Goal: Transaction & Acquisition: Purchase product/service

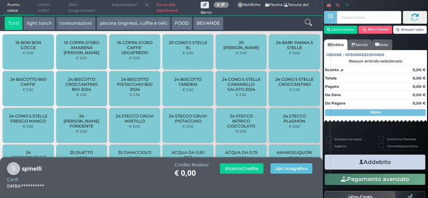
click at [313, 25] on div at bounding box center [308, 23] width 27 height 13
click at [309, 23] on icon at bounding box center [307, 22] width 7 height 7
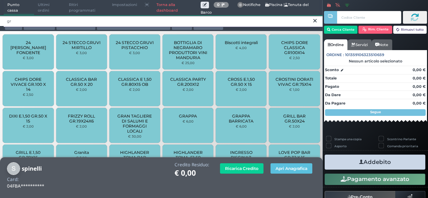
type input "gr"
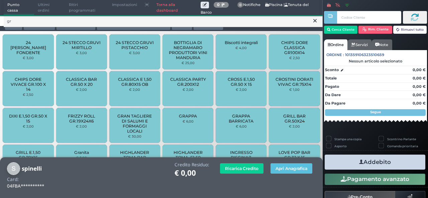
click at [0, 47] on div "24 STECCO GRUVI FONDENTE € 3,00 24 STECCO GRUVI MIRTILLO € 3,00 24 STECCO GRUVI…" at bounding box center [161, 163] width 323 height 260
click at [34, 60] on div "24 STECCO GRUVI FONDENTE € 3,00" at bounding box center [28, 51] width 51 height 35
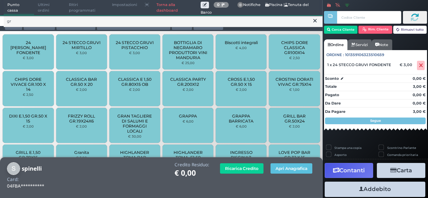
click at [313, 21] on icon at bounding box center [314, 20] width 3 height 7
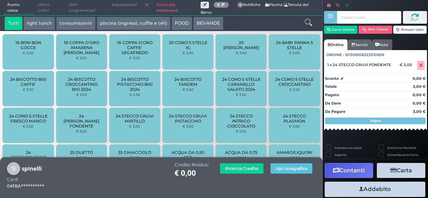
click at [308, 22] on icon at bounding box center [307, 22] width 7 height 7
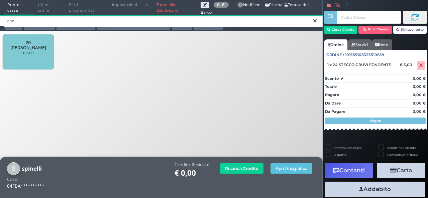
type input "don"
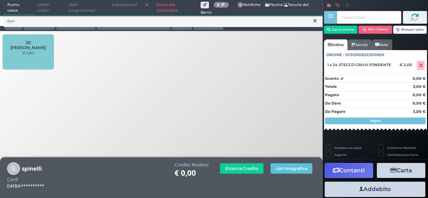
click at [37, 50] on div "20 STECCO DONNY € 3,00" at bounding box center [28, 51] width 51 height 35
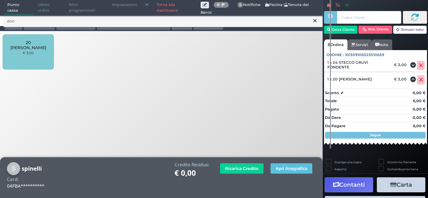
click at [313, 21] on icon at bounding box center [314, 20] width 3 height 7
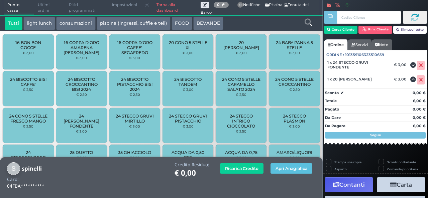
click at [310, 23] on icon at bounding box center [307, 22] width 7 height 7
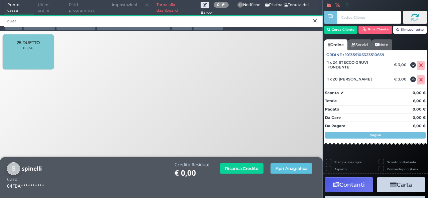
type input "duet"
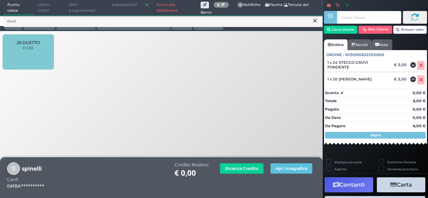
click at [47, 46] on div "25 DUETTO € 2,50" at bounding box center [28, 51] width 51 height 35
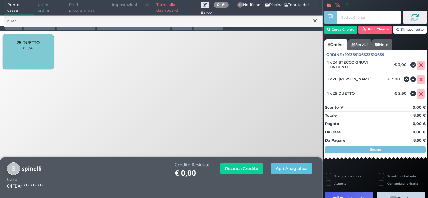
click at [315, 19] on icon at bounding box center [314, 20] width 3 height 7
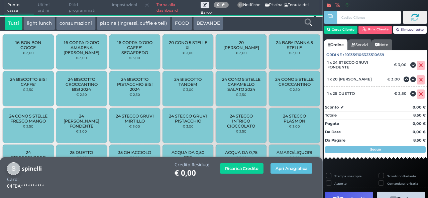
click at [306, 23] on icon at bounding box center [307, 22] width 7 height 7
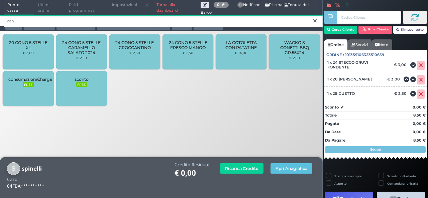
type input "con"
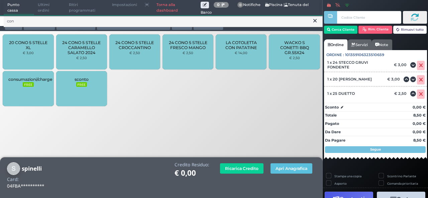
click at [171, 65] on div "24 CONO 5 STELLE FRESCO MANGO € 2,50" at bounding box center [187, 51] width 51 height 35
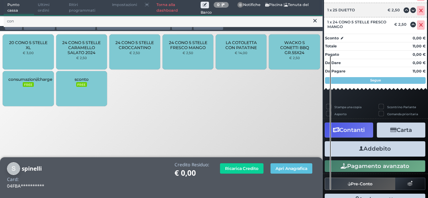
scroll to position [120, 0]
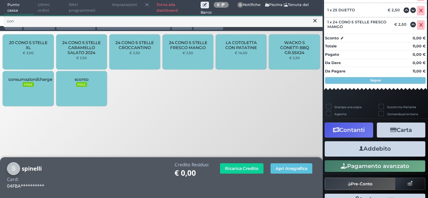
click at [371, 152] on button "Addebito" at bounding box center [375, 148] width 101 height 15
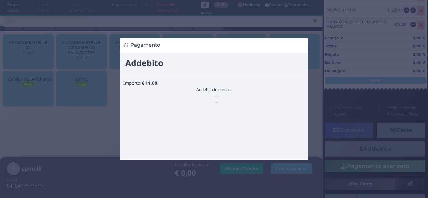
scroll to position [0, 0]
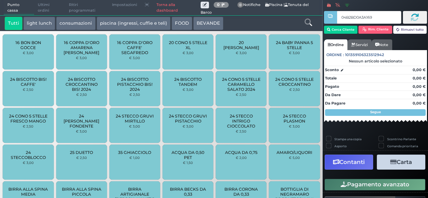
type input "04B2BD0A3A1695"
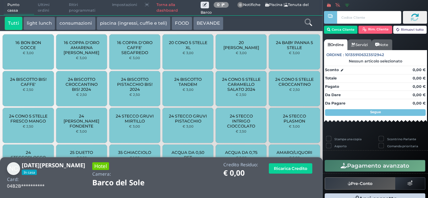
click at [45, 26] on button "light lunch" at bounding box center [39, 23] width 32 height 13
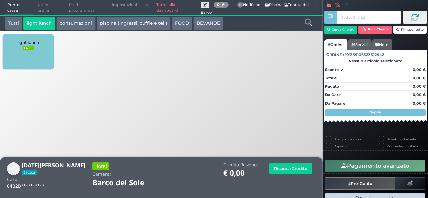
click at [38, 50] on div "light lunch FREE" at bounding box center [28, 51] width 51 height 35
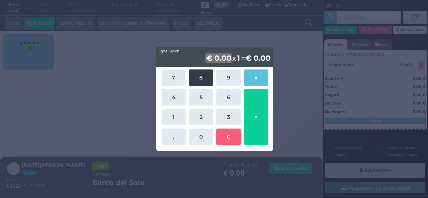
click at [201, 79] on button "8" at bounding box center [201, 78] width 24 height 16
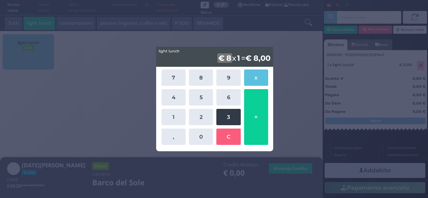
click at [232, 115] on button "3" at bounding box center [228, 117] width 24 height 16
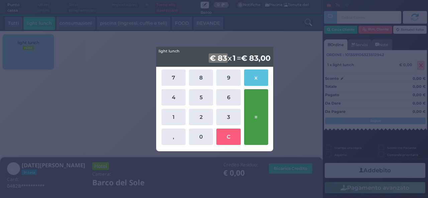
click at [252, 102] on button "=" at bounding box center [256, 117] width 24 height 56
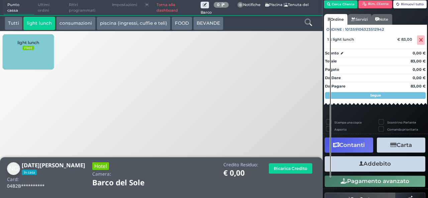
scroll to position [37, 0]
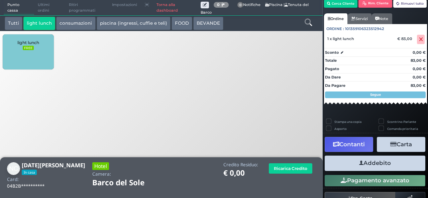
click at [373, 167] on button "Addebito" at bounding box center [375, 163] width 101 height 15
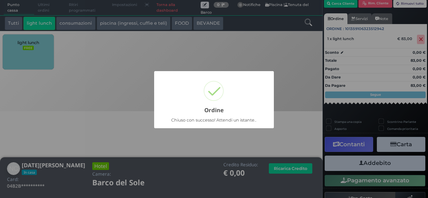
scroll to position [19, 0]
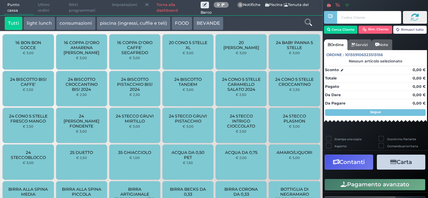
click at [48, 10] on span "Ultimi ordini" at bounding box center [49, 7] width 31 height 15
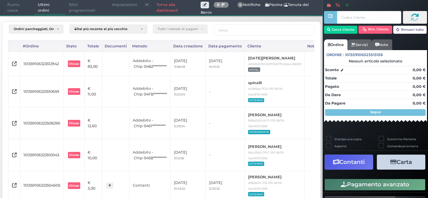
click at [14, 12] on span "Punto cassa" at bounding box center [19, 7] width 31 height 15
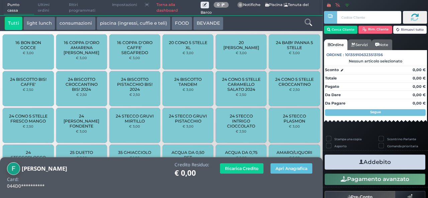
click at [47, 23] on button "light lunch" at bounding box center [39, 23] width 32 height 13
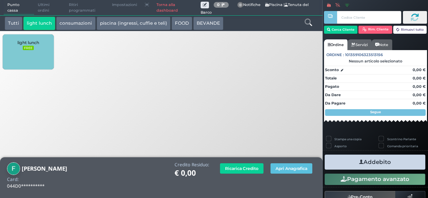
click at [32, 57] on div "light lunch FREE" at bounding box center [28, 51] width 51 height 35
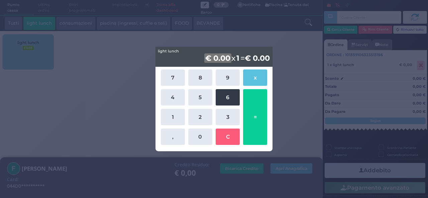
click at [238, 104] on button "6" at bounding box center [228, 97] width 24 height 16
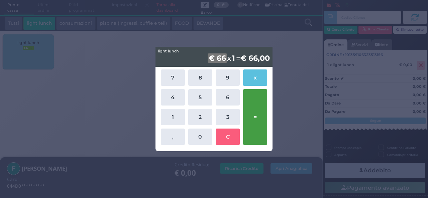
click at [257, 112] on button "=" at bounding box center [255, 117] width 24 height 56
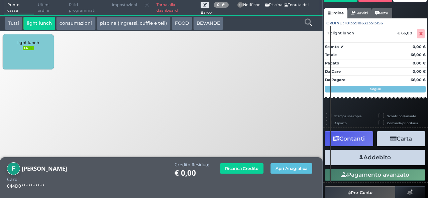
scroll to position [46, 0]
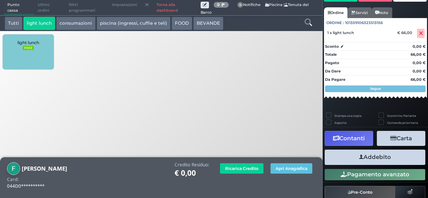
click at [364, 159] on button "Addebito" at bounding box center [375, 157] width 101 height 15
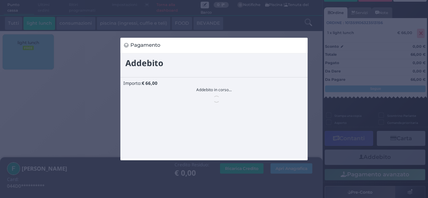
scroll to position [0, 0]
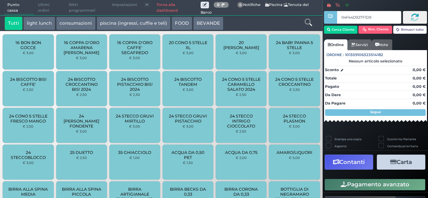
type input "04F44D927F1D94"
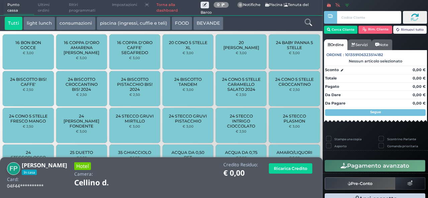
click at [44, 22] on button "light lunch" at bounding box center [39, 23] width 32 height 13
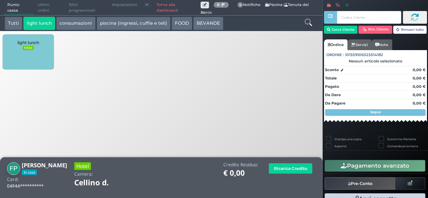
click at [49, 59] on div "light lunch FREE" at bounding box center [28, 51] width 51 height 35
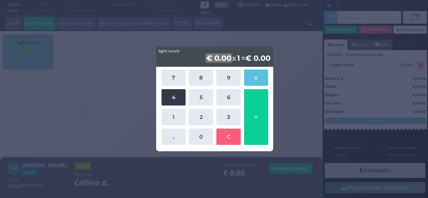
click at [174, 102] on button "4" at bounding box center [173, 97] width 24 height 16
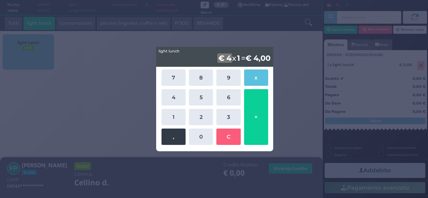
click at [184, 135] on button "," at bounding box center [173, 137] width 24 height 16
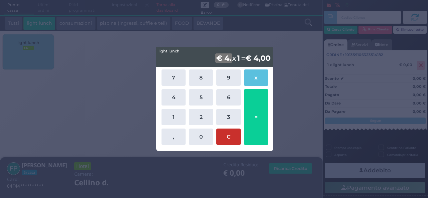
click at [232, 133] on button "C" at bounding box center [228, 137] width 24 height 16
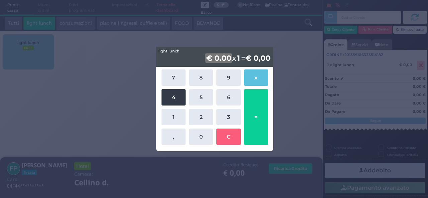
click at [174, 97] on button "4" at bounding box center [173, 97] width 24 height 16
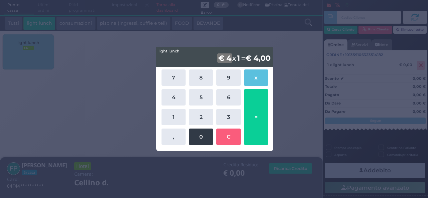
click at [199, 139] on button "0" at bounding box center [201, 137] width 24 height 16
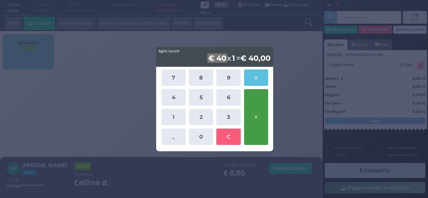
click at [257, 121] on button "=" at bounding box center [256, 117] width 24 height 56
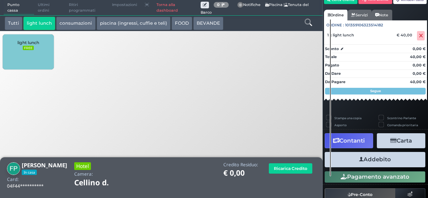
scroll to position [43, 0]
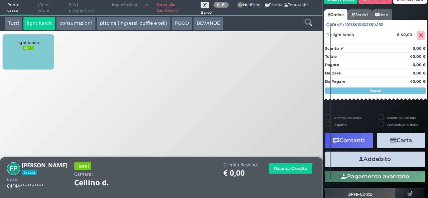
click at [368, 161] on button "Addebito" at bounding box center [375, 159] width 101 height 15
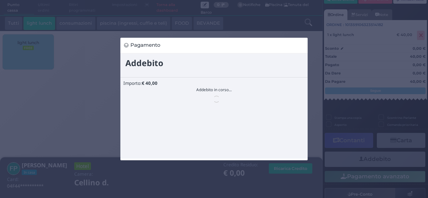
scroll to position [0, 0]
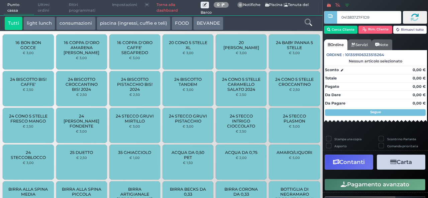
type input "041383727F1D91"
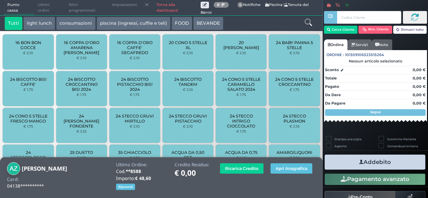
click at [306, 19] on icon at bounding box center [307, 22] width 7 height 7
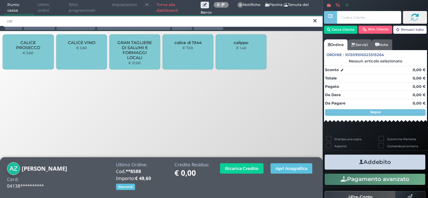
type input "cal"
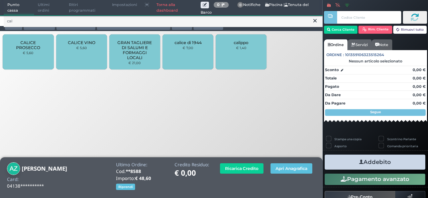
click at [88, 49] on div "CALICE VINO € 5,60" at bounding box center [81, 51] width 51 height 35
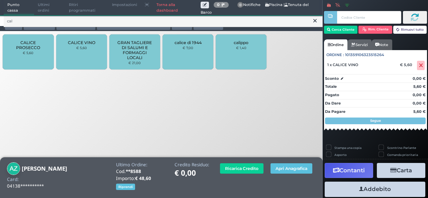
click at [313, 21] on icon at bounding box center [314, 20] width 3 height 7
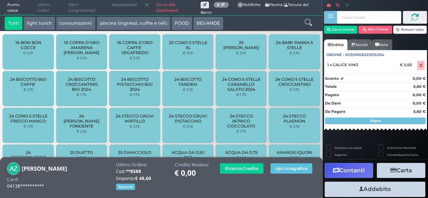
click at [313, 21] on div at bounding box center [308, 23] width 27 height 13
click at [305, 21] on icon at bounding box center [307, 22] width 7 height 7
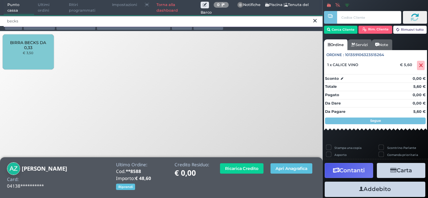
type input "becks"
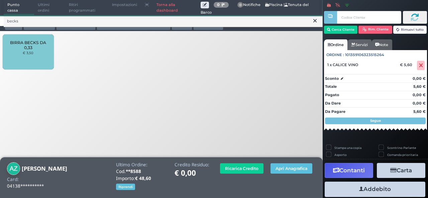
click at [44, 57] on div "BIRRA BECKS DA 0,33 € 3,50" at bounding box center [28, 51] width 51 height 35
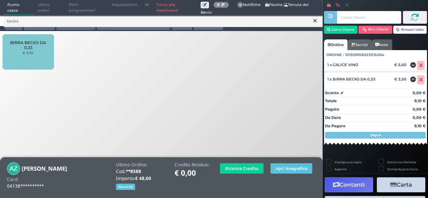
click at [29, 43] on span "BIRRA BECKS DA 0,33" at bounding box center [28, 45] width 40 height 10
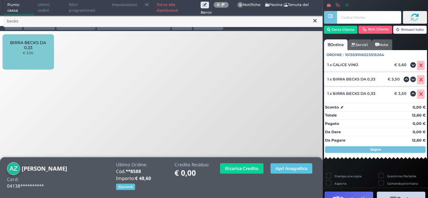
click at [175, 94] on div "becks Tutti light lunch consumazioni piscina (ingressi, cuffie e teli) FOOD BEV…" at bounding box center [162, 55] width 330 height 111
click at [209, 103] on div "becks Tutti light lunch consumazioni piscina (ingressi, cuffie e teli) FOOD BEV…" at bounding box center [162, 55] width 330 height 111
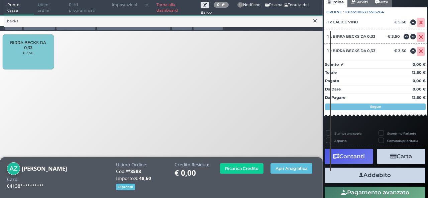
scroll to position [66, 0]
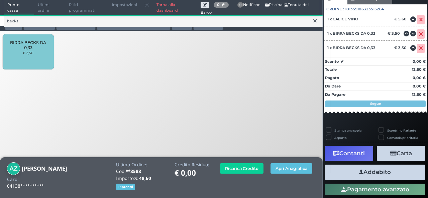
click at [378, 175] on button "Addebito" at bounding box center [375, 172] width 101 height 15
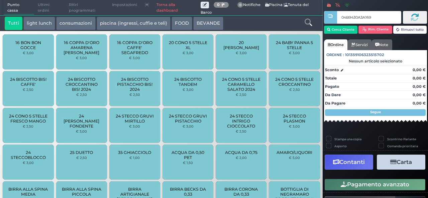
type input "04B9430A3A1691"
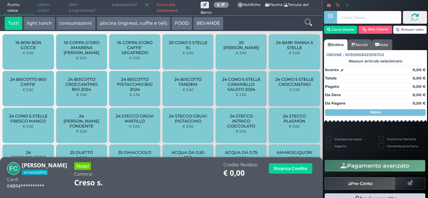
click at [306, 21] on icon at bounding box center [307, 22] width 7 height 7
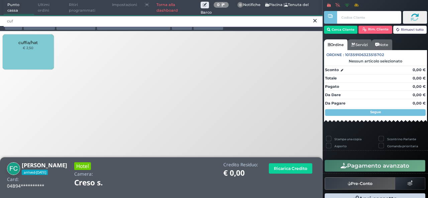
type input "cuf"
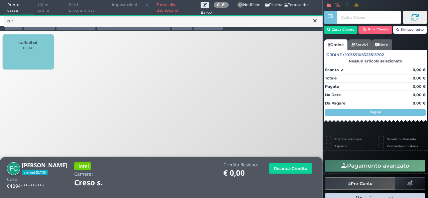
click at [26, 56] on div "cuffia/hat € 2,50" at bounding box center [28, 51] width 51 height 35
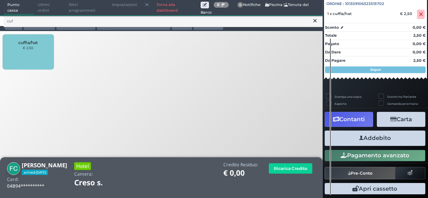
scroll to position [74, 0]
click at [392, 141] on button "Addebito" at bounding box center [375, 138] width 101 height 15
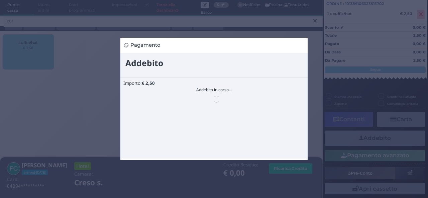
scroll to position [0, 0]
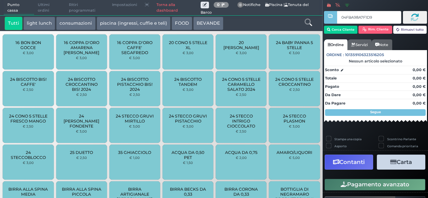
type input "04FBA98A7F1D90"
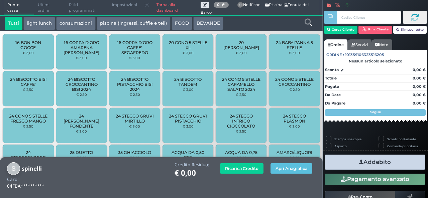
click at [35, 29] on button "light lunch" at bounding box center [39, 23] width 32 height 13
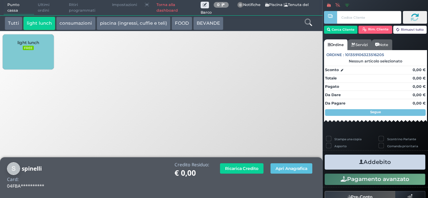
drag, startPoint x: 37, startPoint y: 40, endPoint x: 35, endPoint y: 30, distance: 10.9
click at [35, 30] on button "light lunch" at bounding box center [39, 23] width 32 height 13
click at [32, 44] on span "light lunch" at bounding box center [28, 42] width 22 height 5
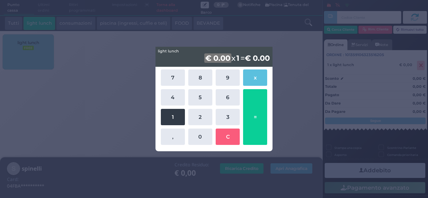
click at [174, 118] on button "1" at bounding box center [173, 117] width 24 height 16
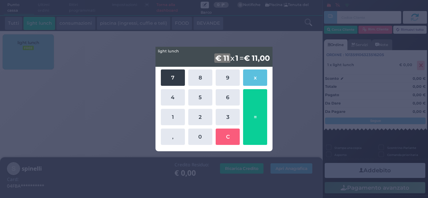
click at [175, 76] on button "7" at bounding box center [173, 78] width 24 height 16
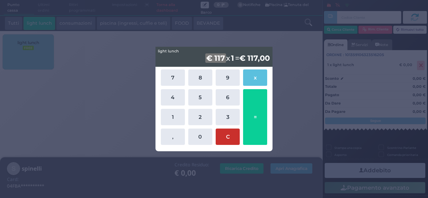
click at [222, 139] on button "C" at bounding box center [228, 137] width 24 height 16
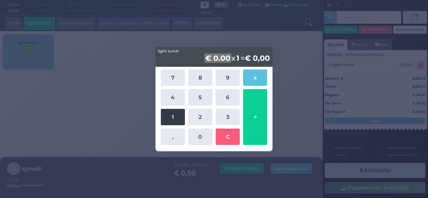
click at [169, 119] on button "1" at bounding box center [173, 117] width 24 height 16
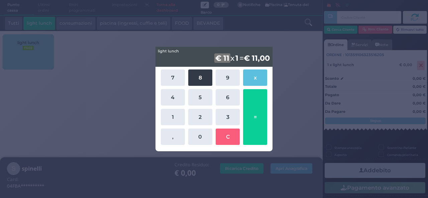
click at [210, 72] on button "8" at bounding box center [200, 78] width 24 height 16
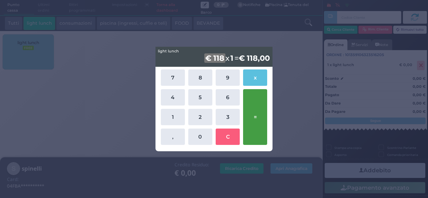
click at [257, 105] on button "=" at bounding box center [255, 117] width 24 height 56
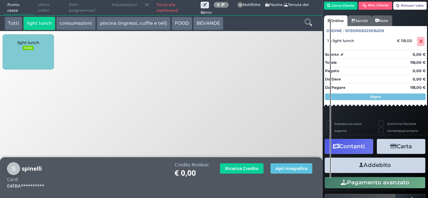
scroll to position [38, 0]
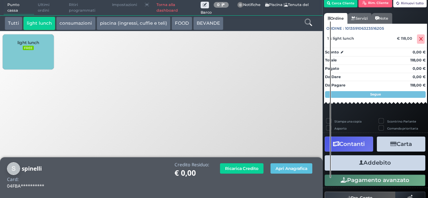
click at [368, 166] on button "Addebito" at bounding box center [375, 162] width 101 height 15
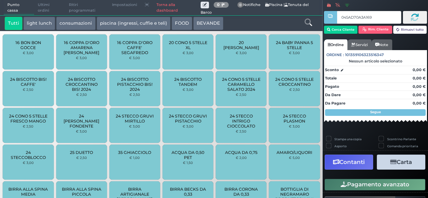
type input "045AD70A3A1690"
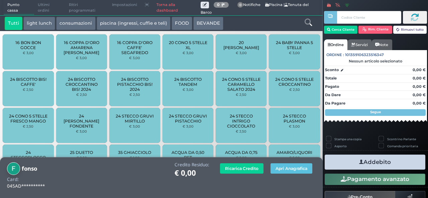
click at [45, 25] on button "light lunch" at bounding box center [39, 23] width 32 height 13
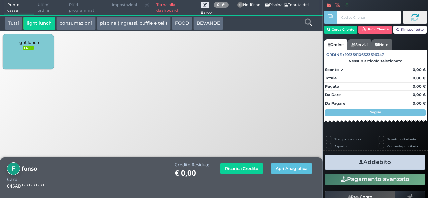
click at [41, 43] on div "light lunch FREE" at bounding box center [28, 51] width 51 height 35
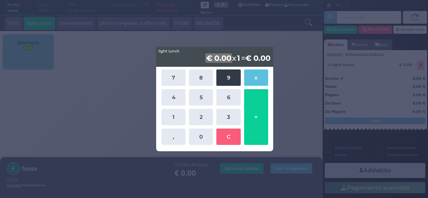
click at [227, 78] on button "9" at bounding box center [228, 78] width 24 height 16
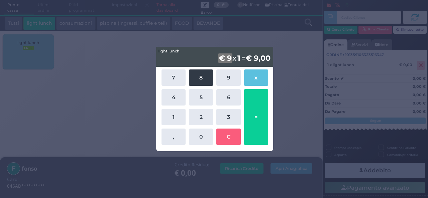
click at [204, 77] on button "8" at bounding box center [201, 78] width 24 height 16
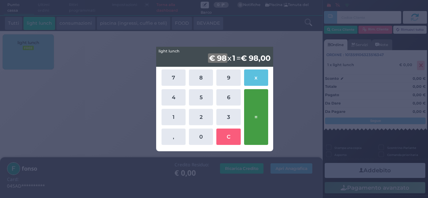
click at [253, 111] on button "=" at bounding box center [256, 117] width 24 height 56
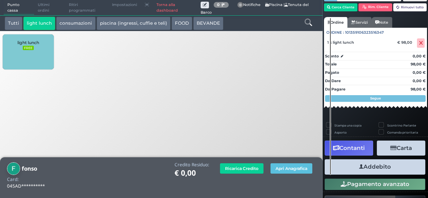
scroll to position [34, 0]
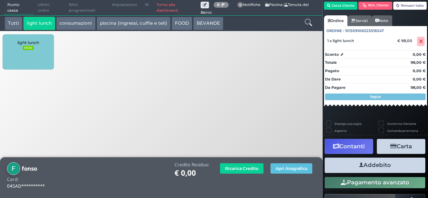
click at [391, 167] on button "Addebito" at bounding box center [375, 165] width 101 height 15
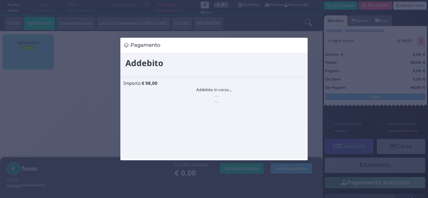
scroll to position [0, 0]
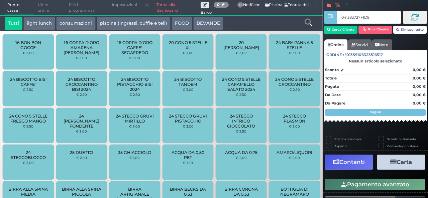
type input "041383727F1D91"
